Goal: Task Accomplishment & Management: Use online tool/utility

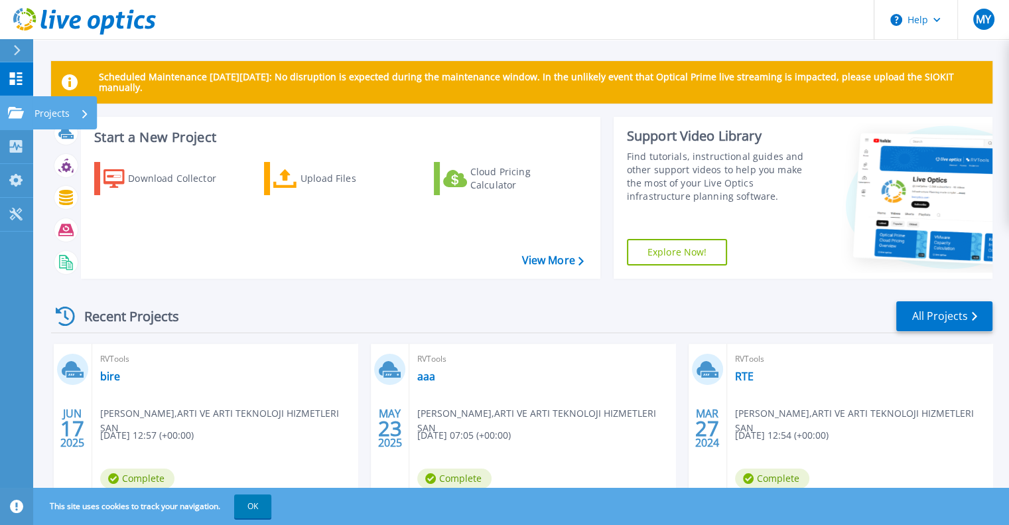
click at [17, 116] on icon at bounding box center [16, 112] width 16 height 11
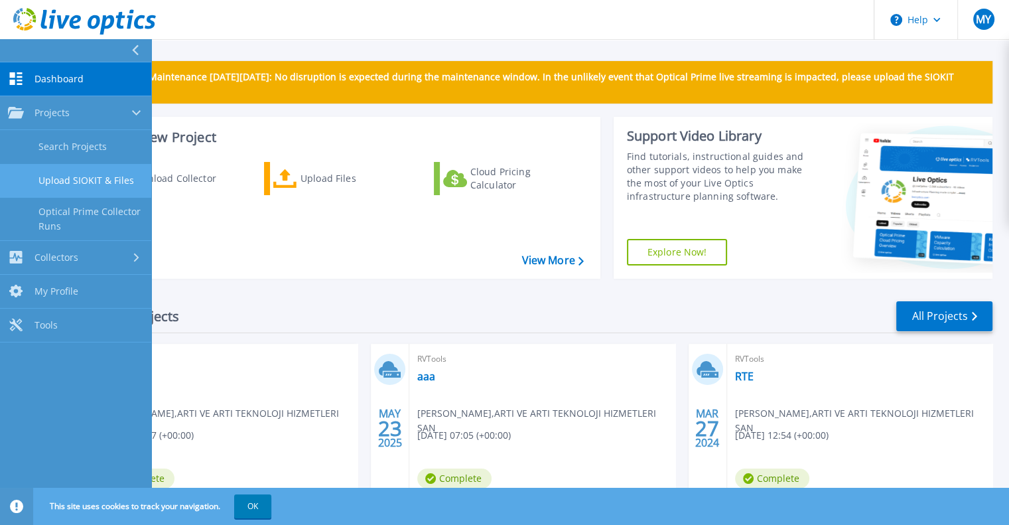
click at [105, 180] on link "Upload SIOKIT & Files" at bounding box center [75, 181] width 151 height 34
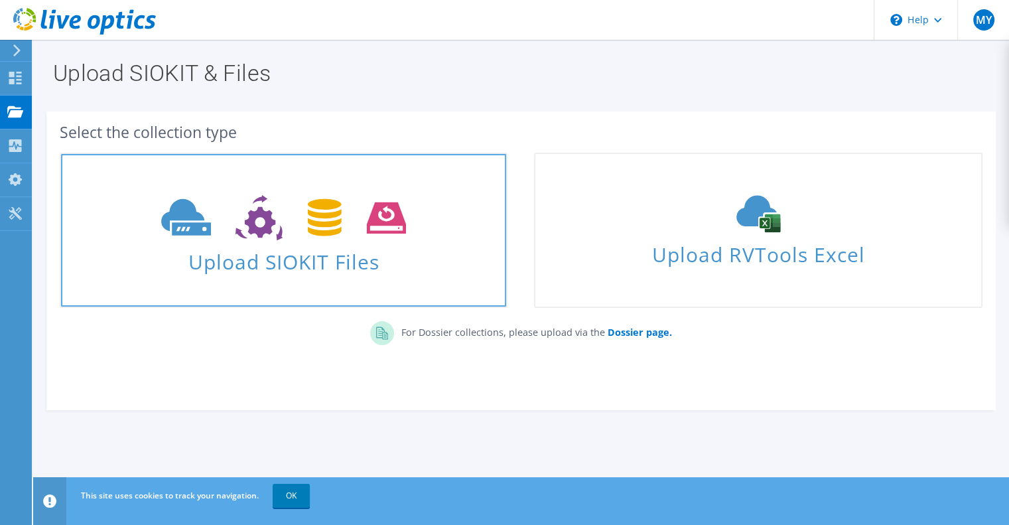
click at [339, 259] on span "Upload SIOKIT Files" at bounding box center [283, 257] width 445 height 29
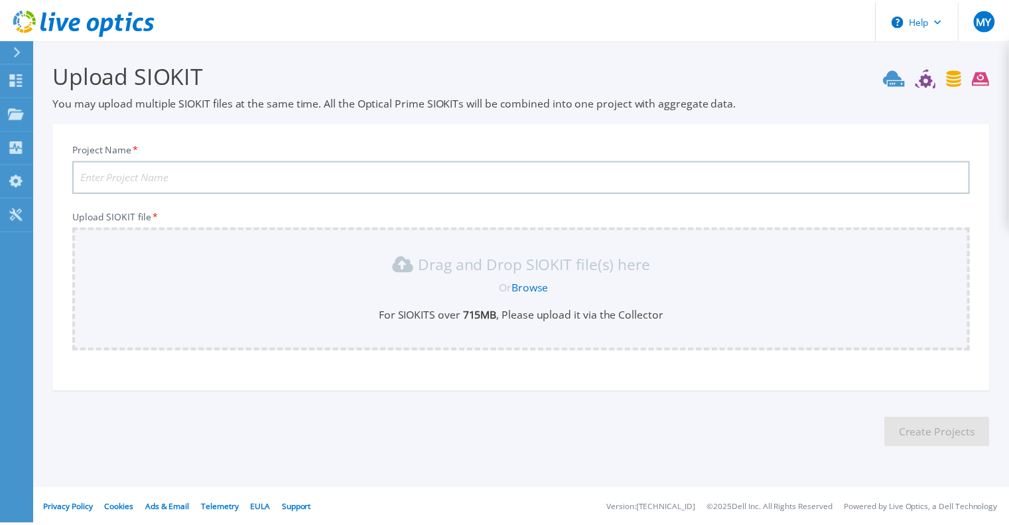
scroll to position [3, 0]
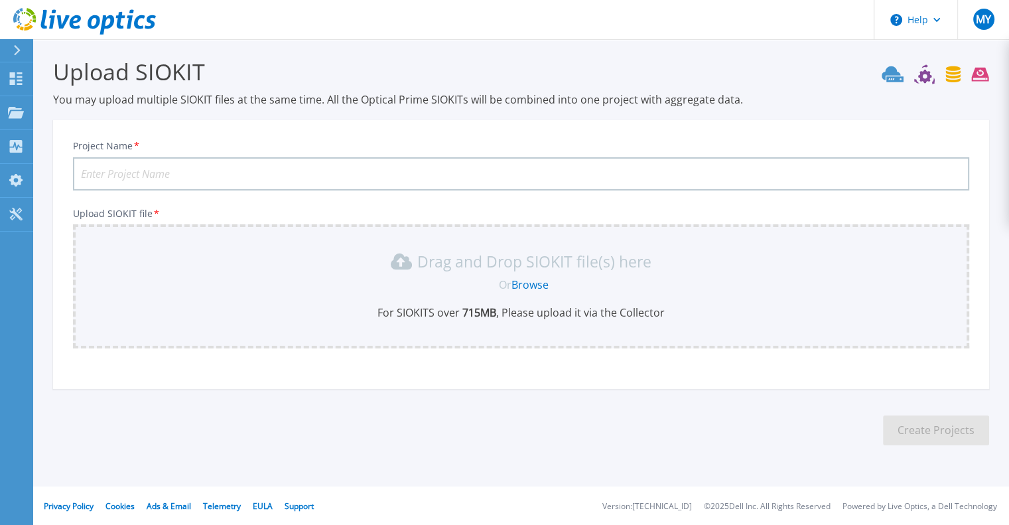
click at [276, 166] on input "Project Name *" at bounding box center [521, 173] width 896 height 33
type input "yy"
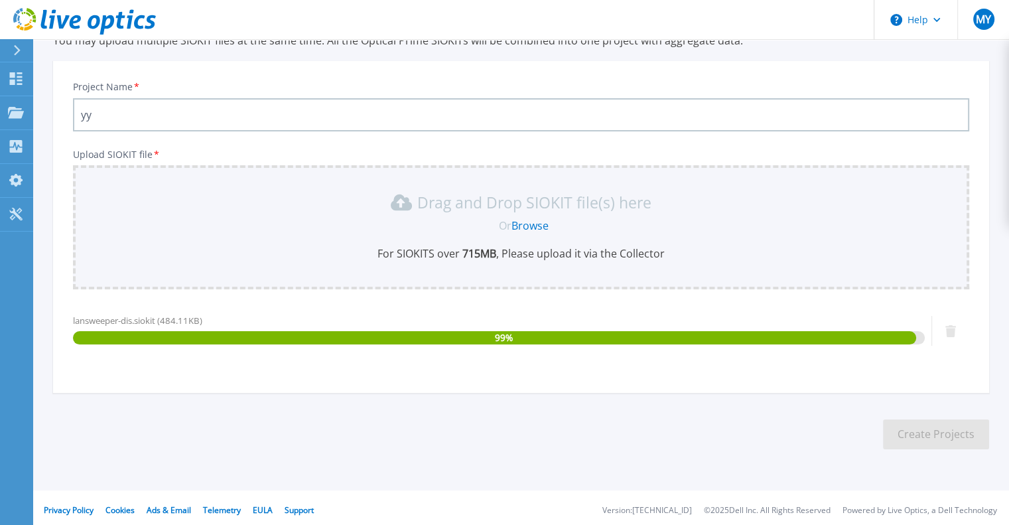
scroll to position [66, 0]
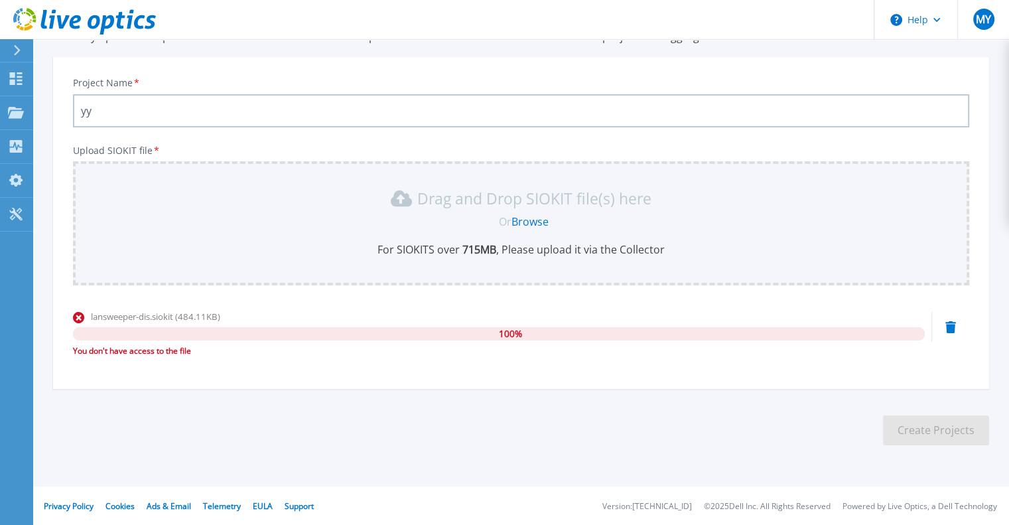
click at [536, 220] on link "Browse" at bounding box center [529, 221] width 37 height 15
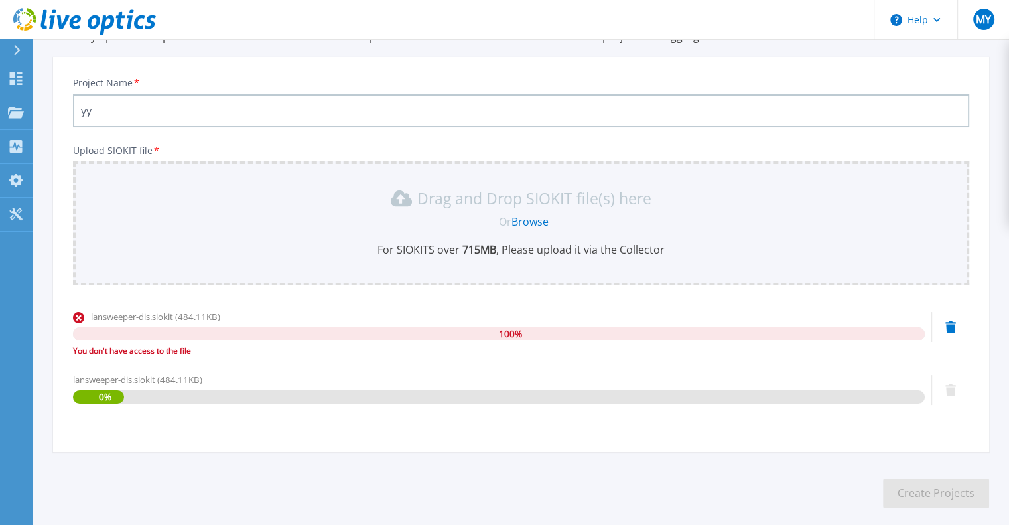
scroll to position [129, 0]
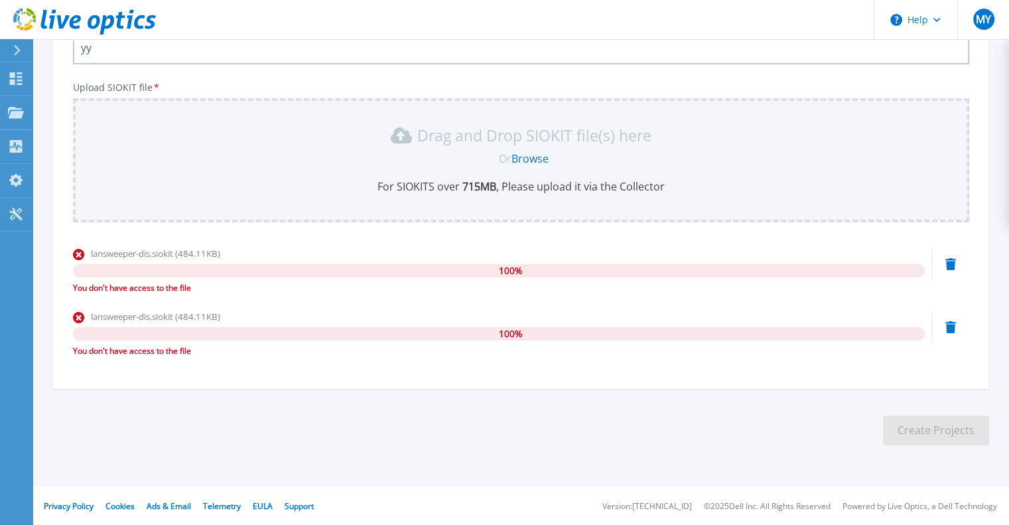
click at [951, 264] on icon at bounding box center [950, 264] width 11 height 12
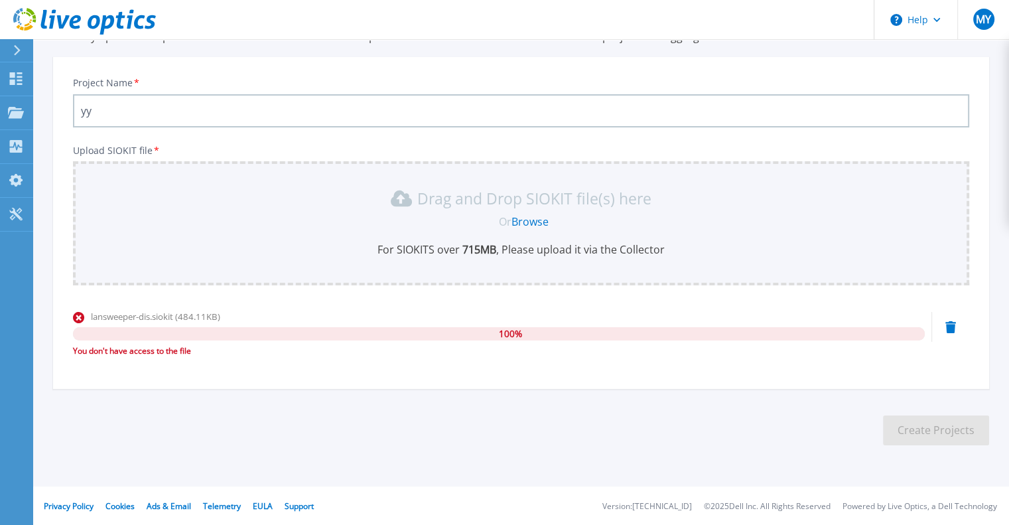
click at [948, 326] on icon at bounding box center [950, 327] width 11 height 12
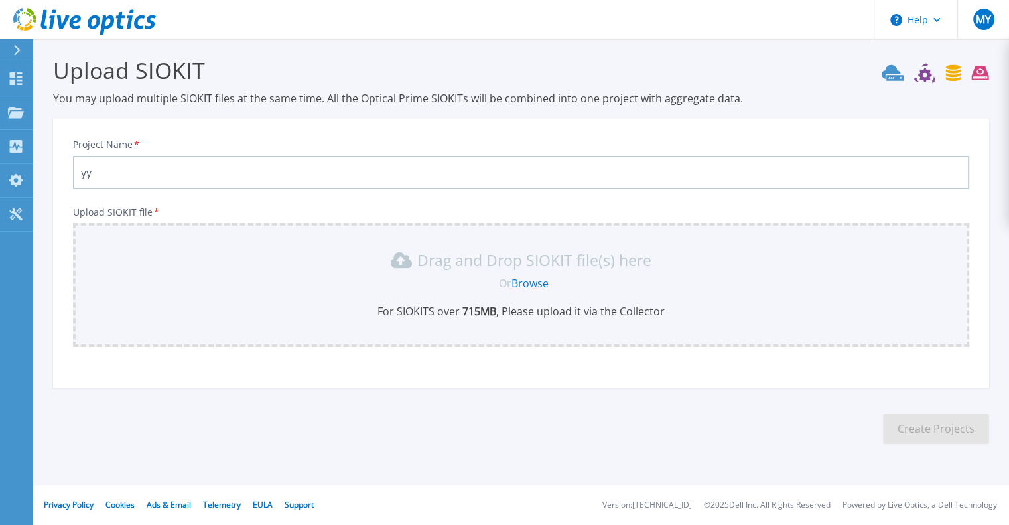
scroll to position [3, 0]
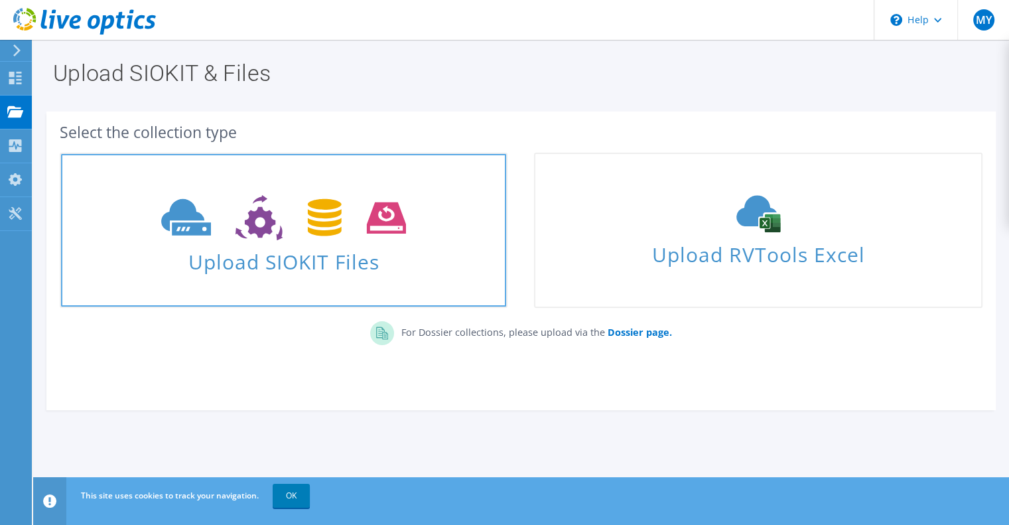
click at [245, 242] on span at bounding box center [283, 216] width 445 height 56
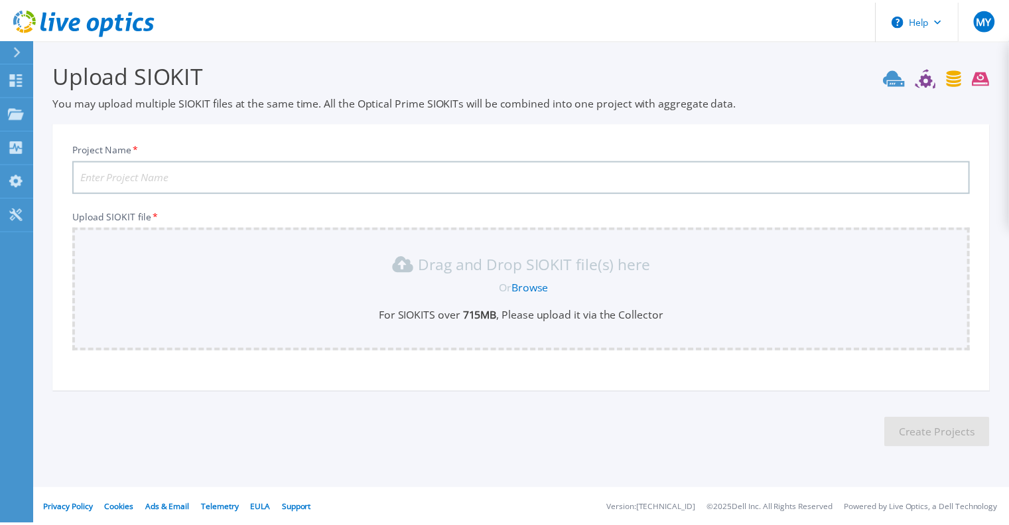
scroll to position [3, 0]
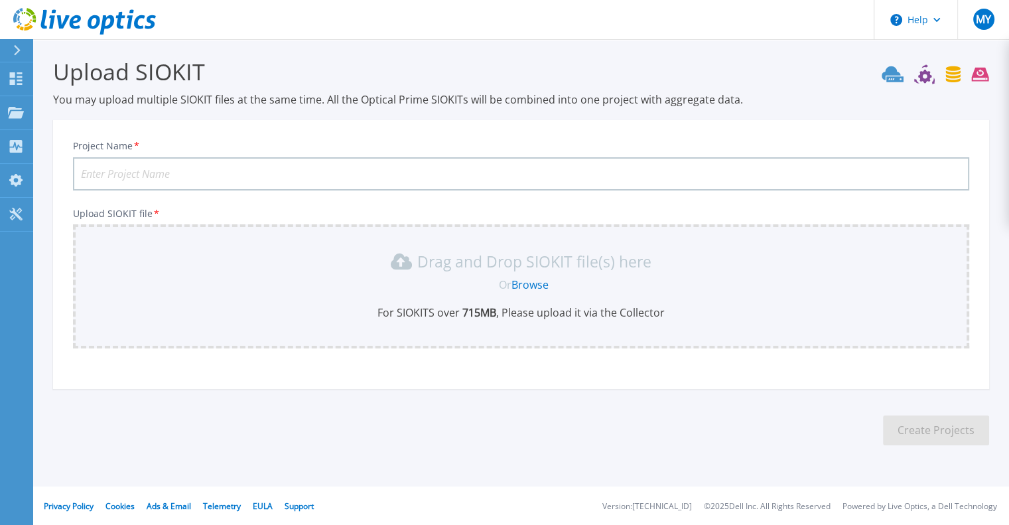
click at [540, 281] on link "Browse" at bounding box center [529, 284] width 37 height 15
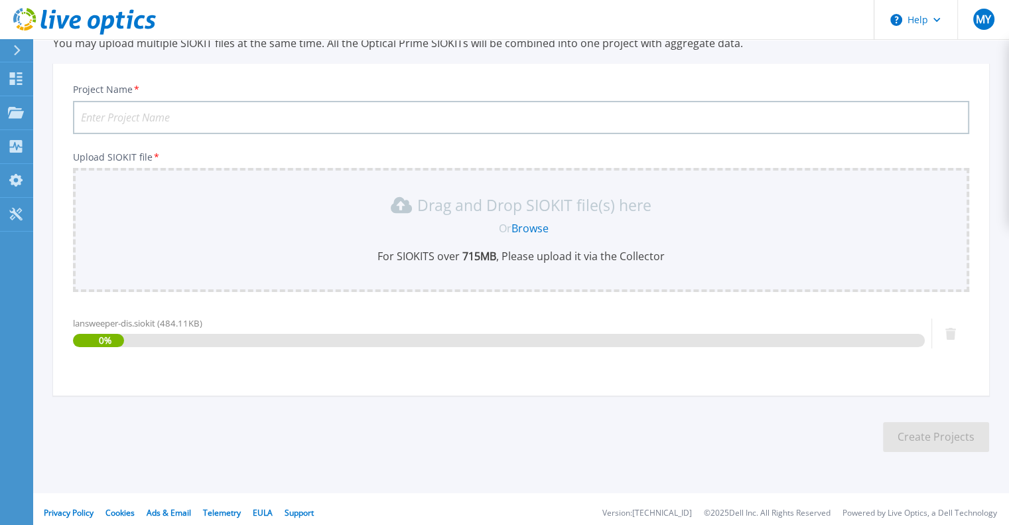
scroll to position [66, 0]
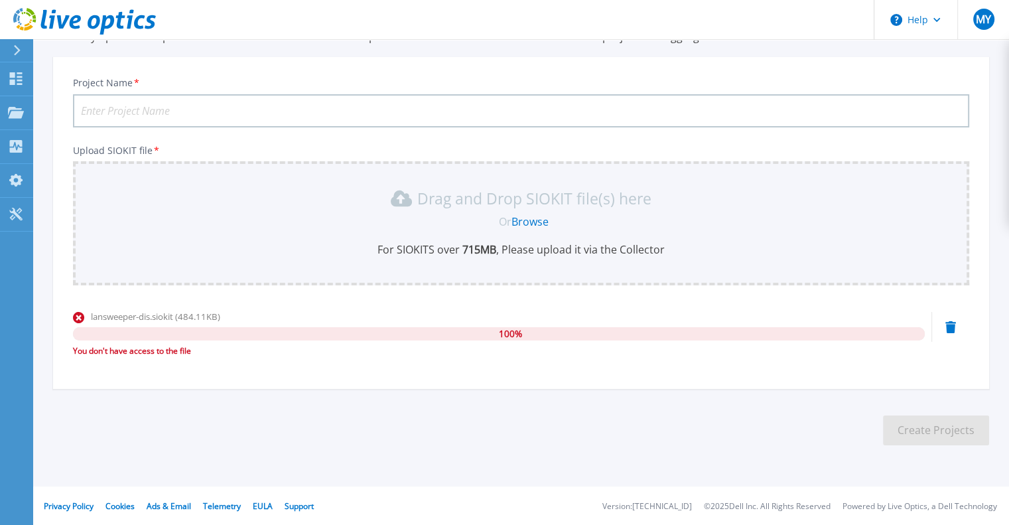
click at [955, 325] on icon at bounding box center [950, 327] width 11 height 12
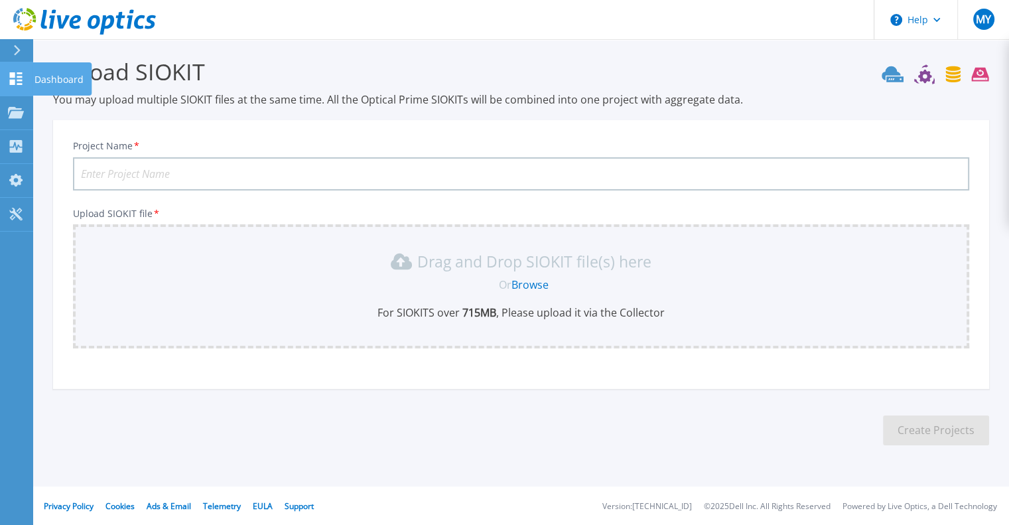
click at [53, 87] on p "Dashboard" at bounding box center [58, 79] width 49 height 34
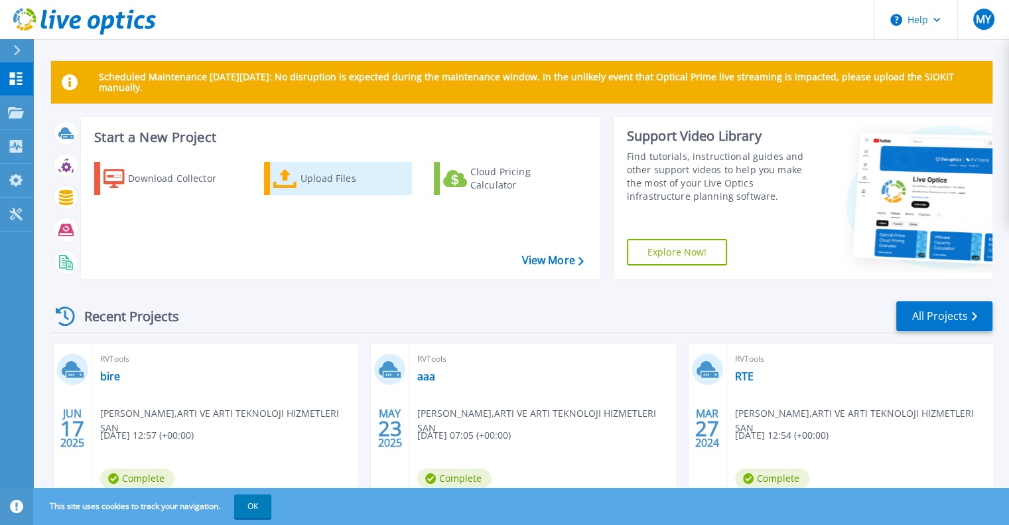
click at [322, 180] on div "Upload Files" at bounding box center [353, 178] width 106 height 27
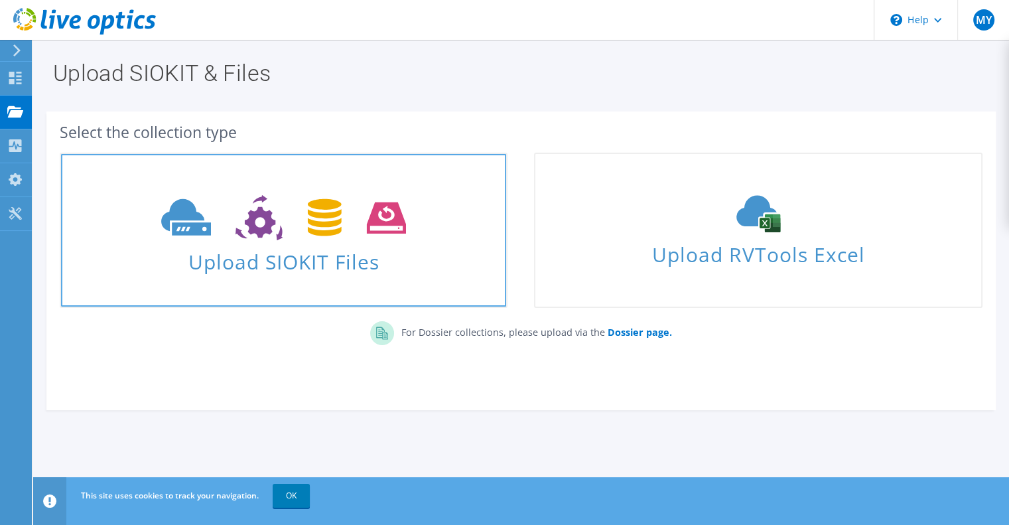
click at [346, 233] on icon at bounding box center [283, 218] width 245 height 46
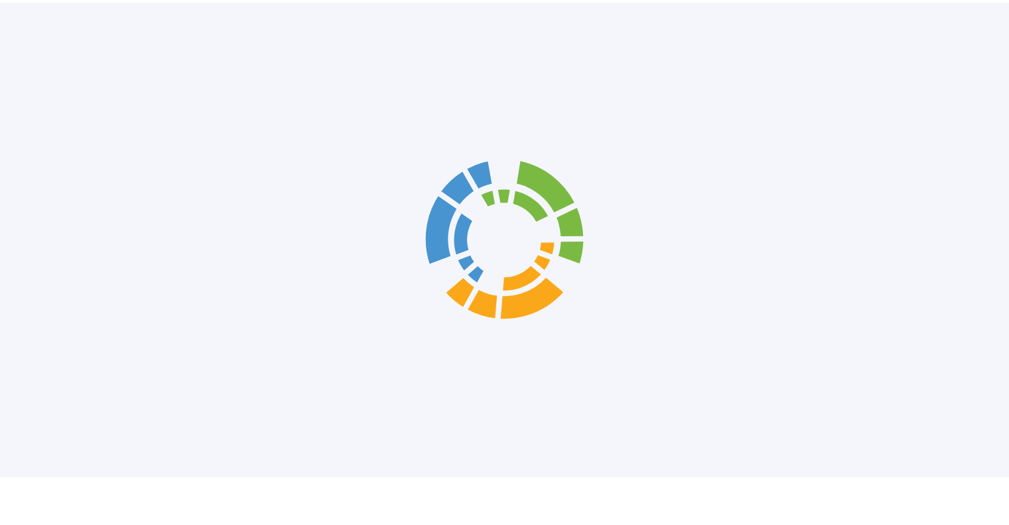
scroll to position [3, 0]
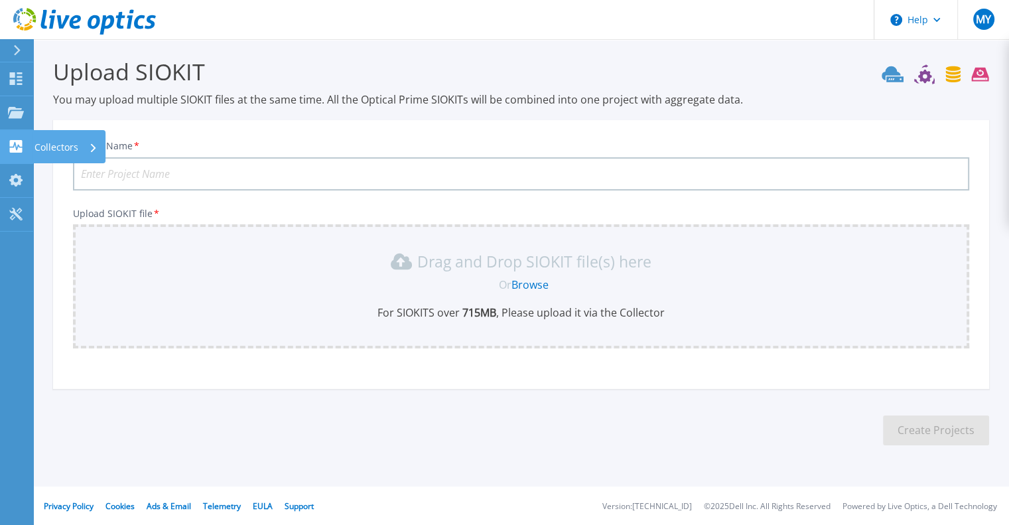
click at [84, 145] on div "Collectors" at bounding box center [65, 147] width 63 height 34
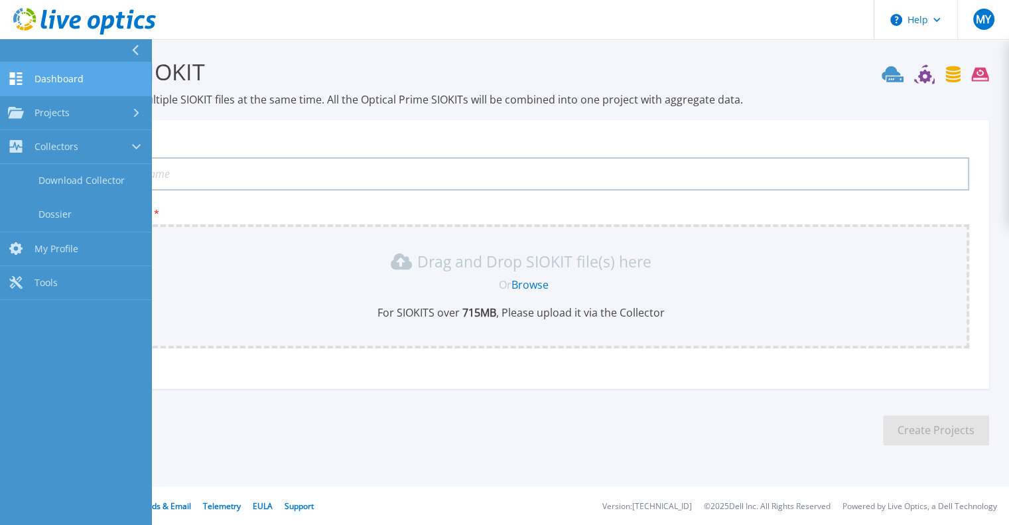
click at [67, 76] on span "Dashboard" at bounding box center [58, 79] width 49 height 12
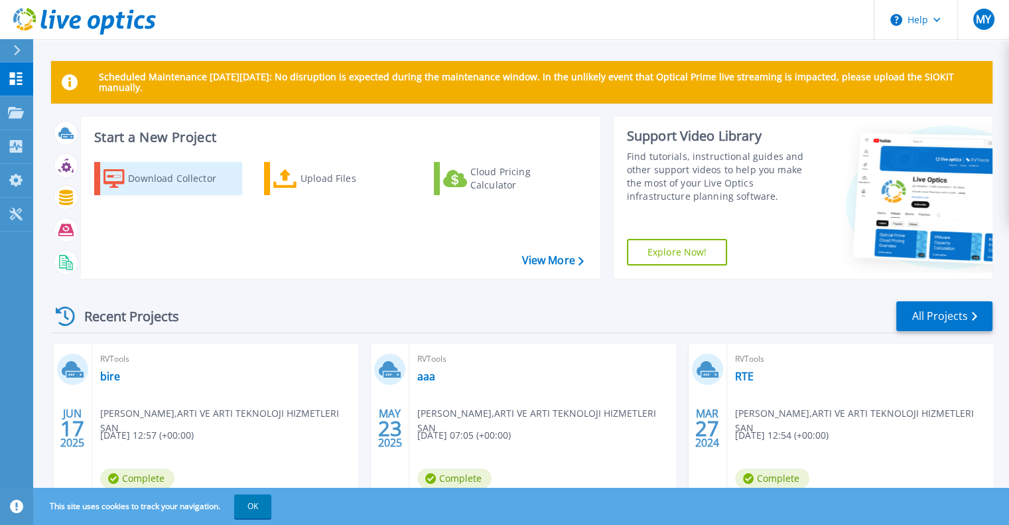
click at [174, 180] on div "Download Collector" at bounding box center [181, 178] width 106 height 27
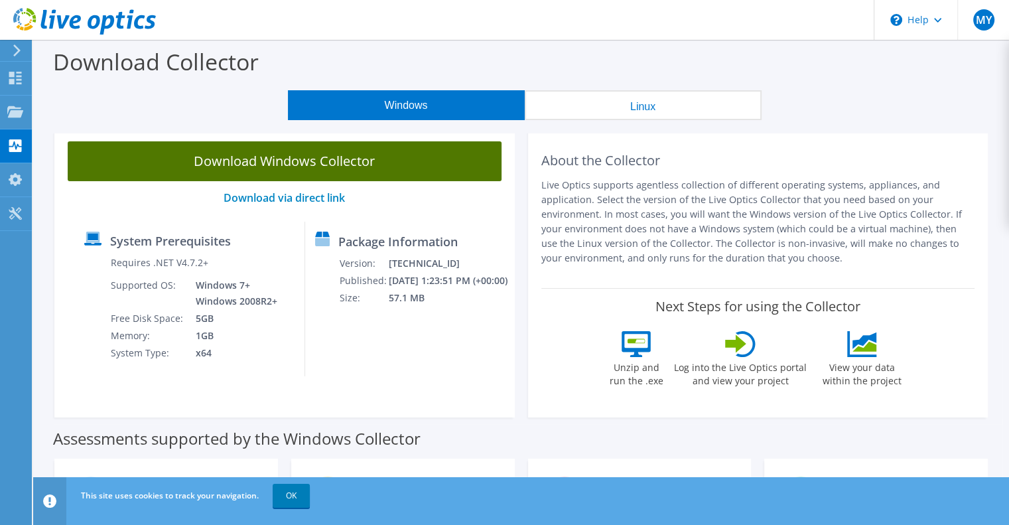
click at [317, 163] on link "Download Windows Collector" at bounding box center [285, 161] width 434 height 40
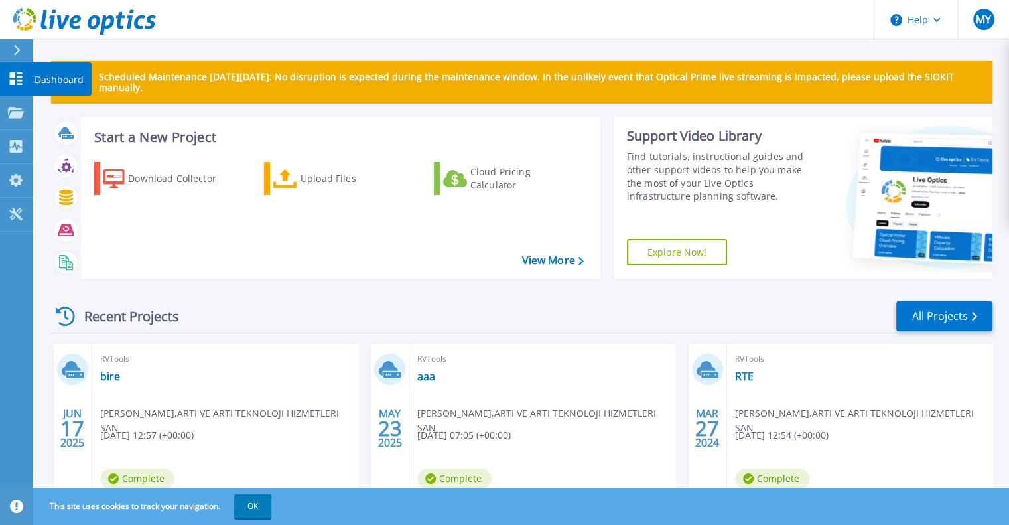
click at [17, 72] on icon at bounding box center [16, 78] width 13 height 13
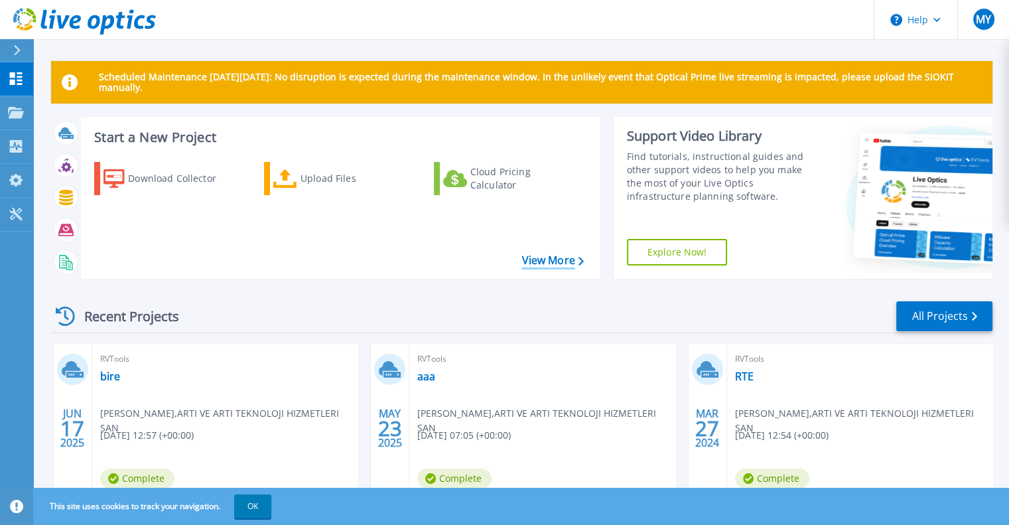
click at [544, 259] on link "View More" at bounding box center [552, 260] width 62 height 13
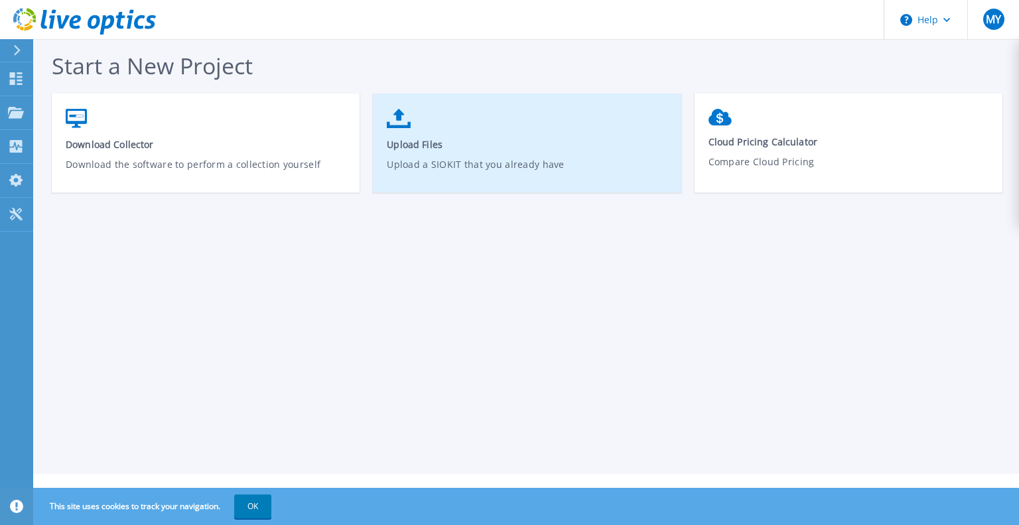
click at [454, 146] on span "Upload Files" at bounding box center [527, 144] width 281 height 13
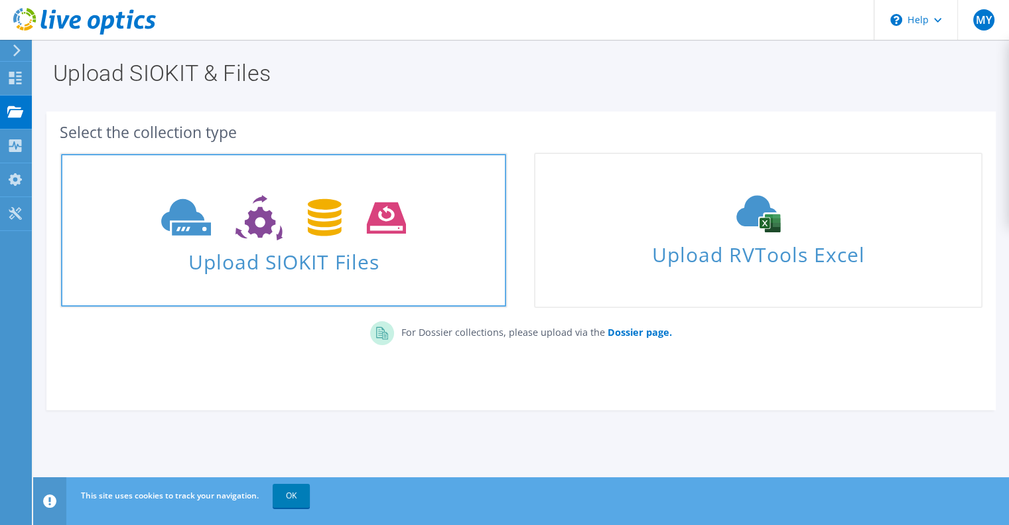
click at [352, 241] on span at bounding box center [283, 216] width 445 height 56
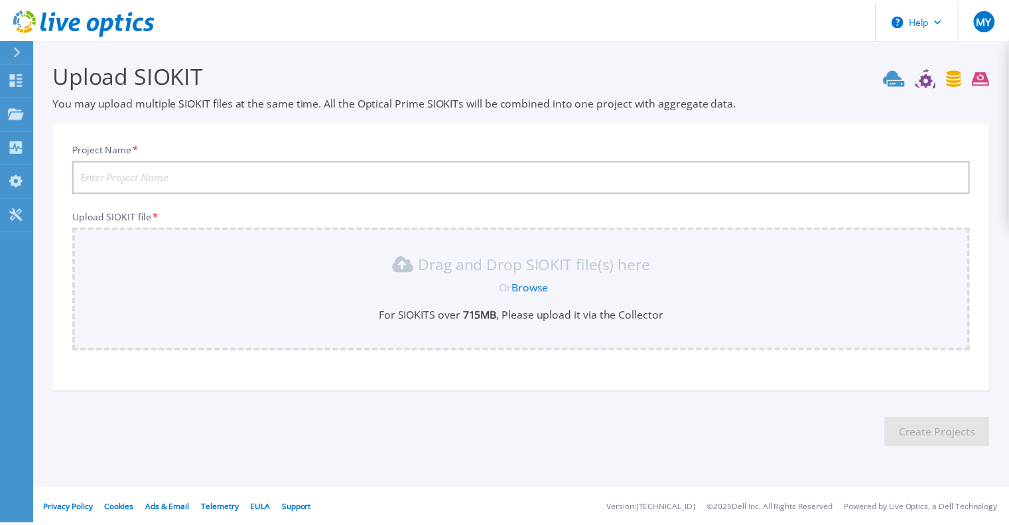
scroll to position [3, 0]
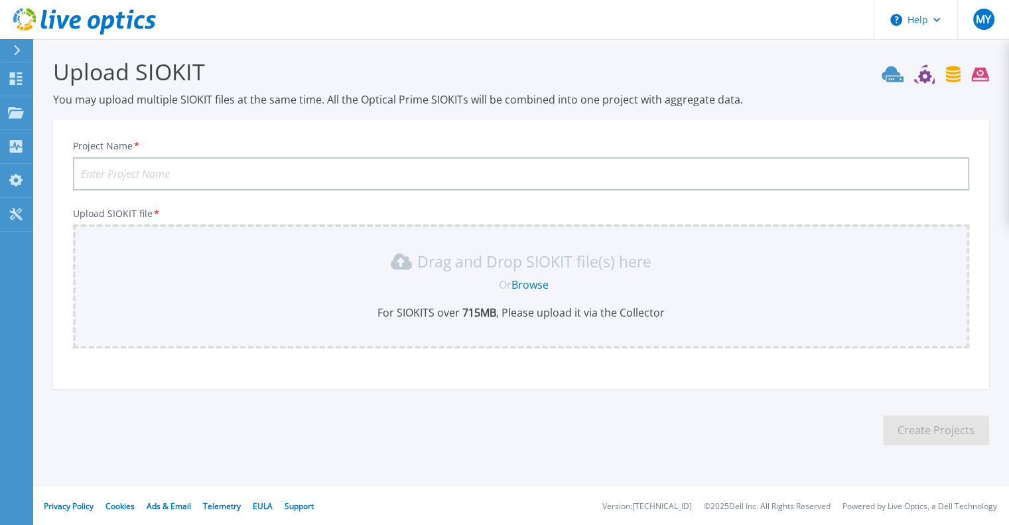
click at [324, 171] on input "Project Name *" at bounding box center [521, 173] width 896 height 33
type input "yy"
click at [529, 283] on link "Browse" at bounding box center [529, 284] width 37 height 15
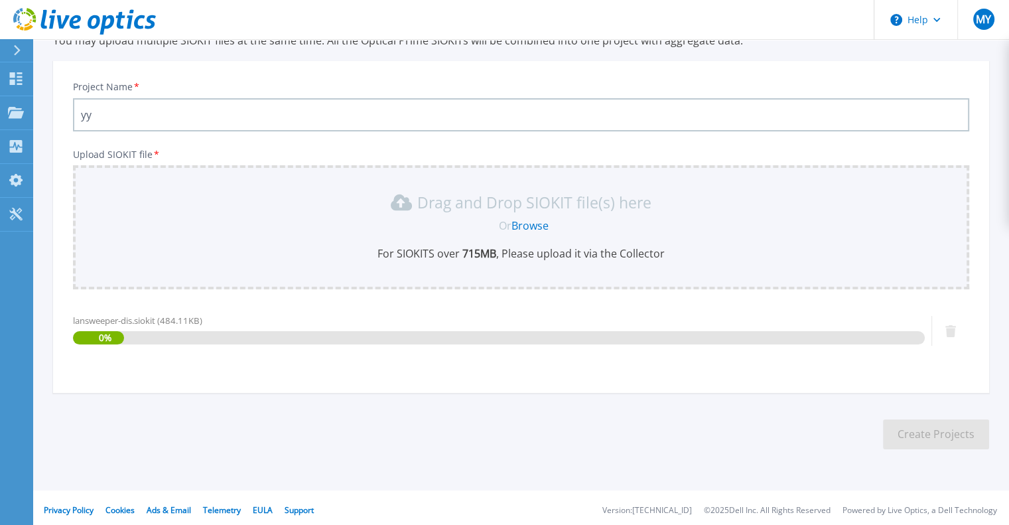
scroll to position [66, 0]
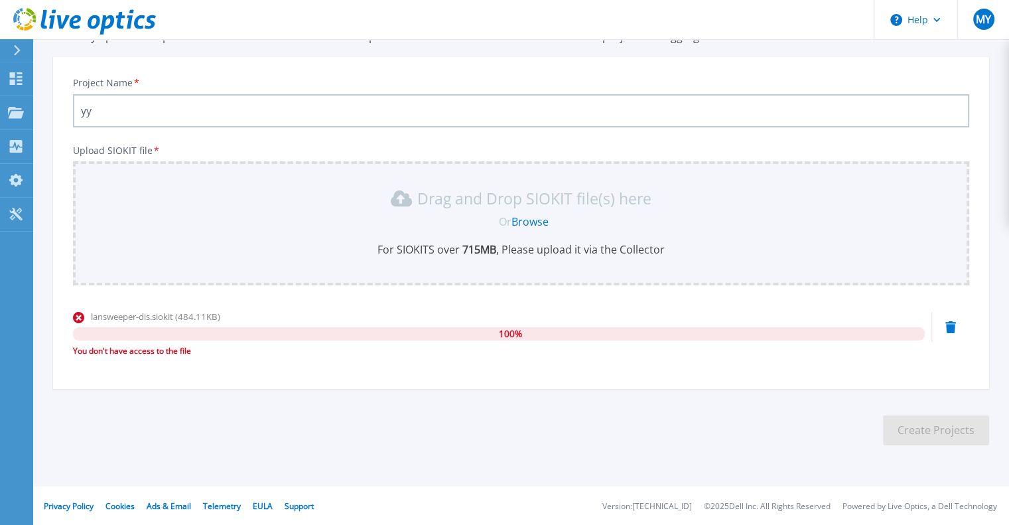
click at [952, 322] on icon at bounding box center [950, 327] width 11 height 12
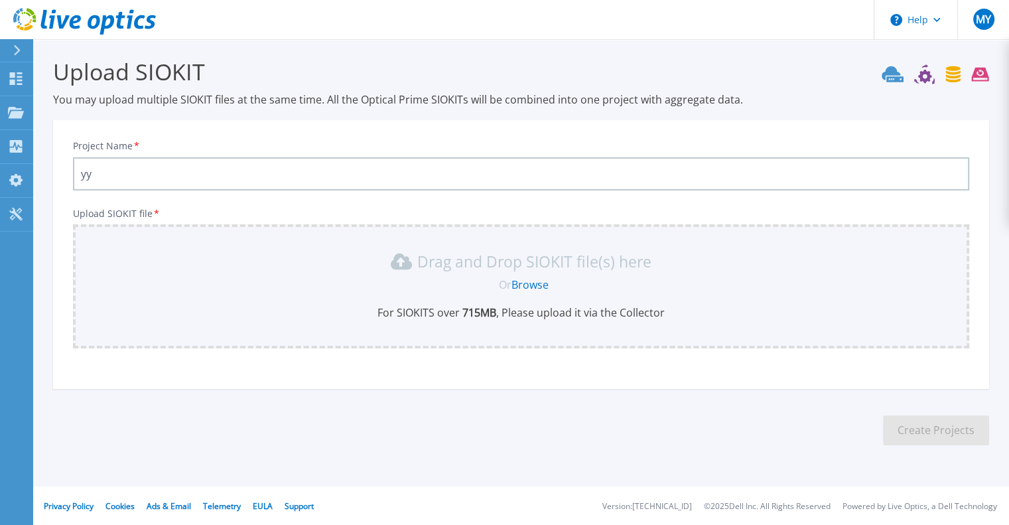
scroll to position [0, 0]
